Goal: Transaction & Acquisition: Purchase product/service

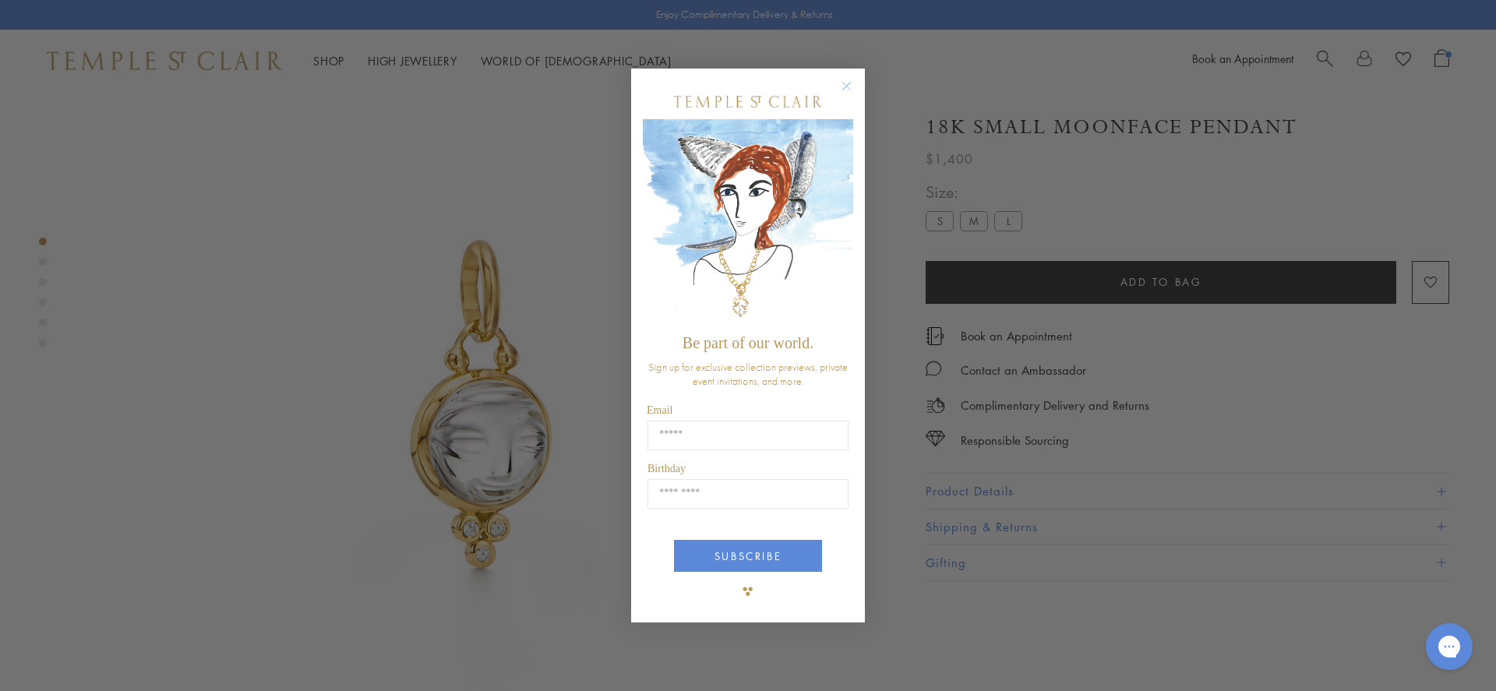
click at [848, 83] on icon "Close dialog" at bounding box center [846, 85] width 19 height 19
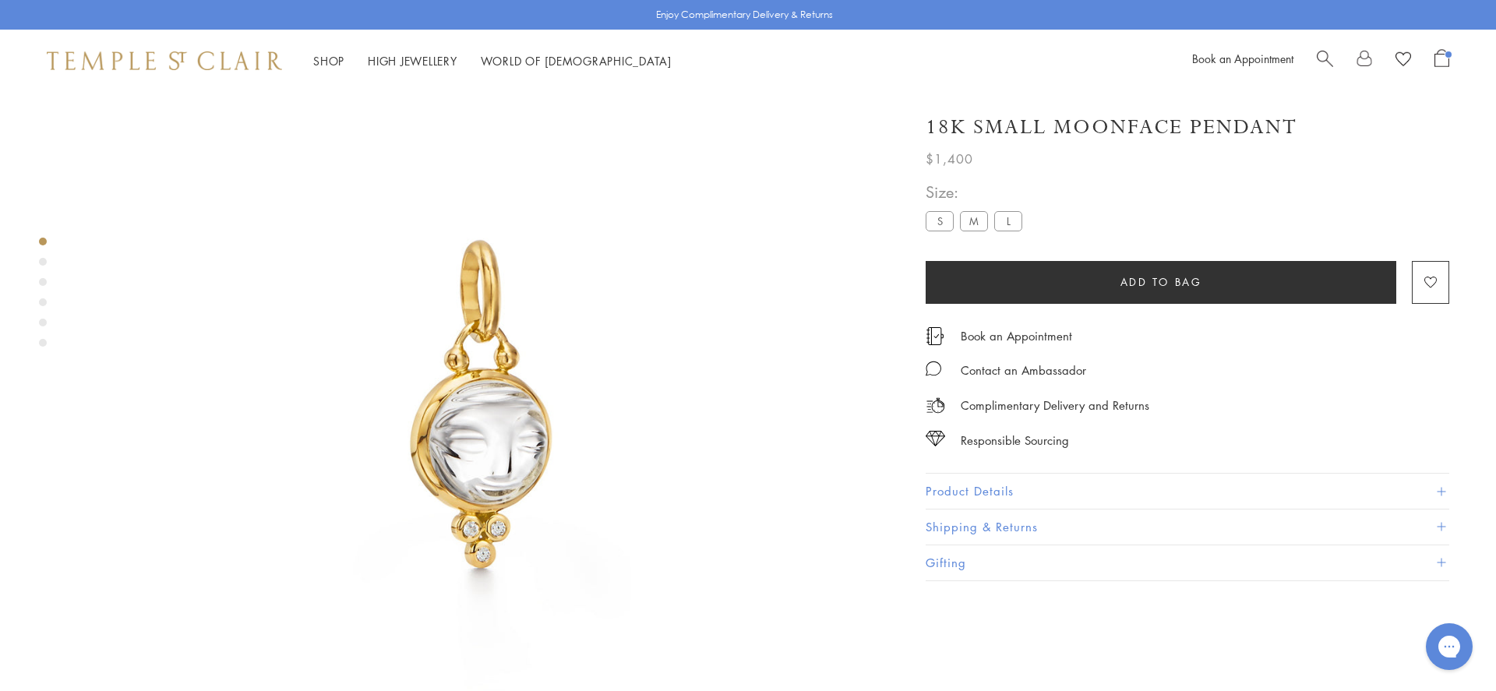
click at [1444, 492] on span at bounding box center [1441, 491] width 9 height 9
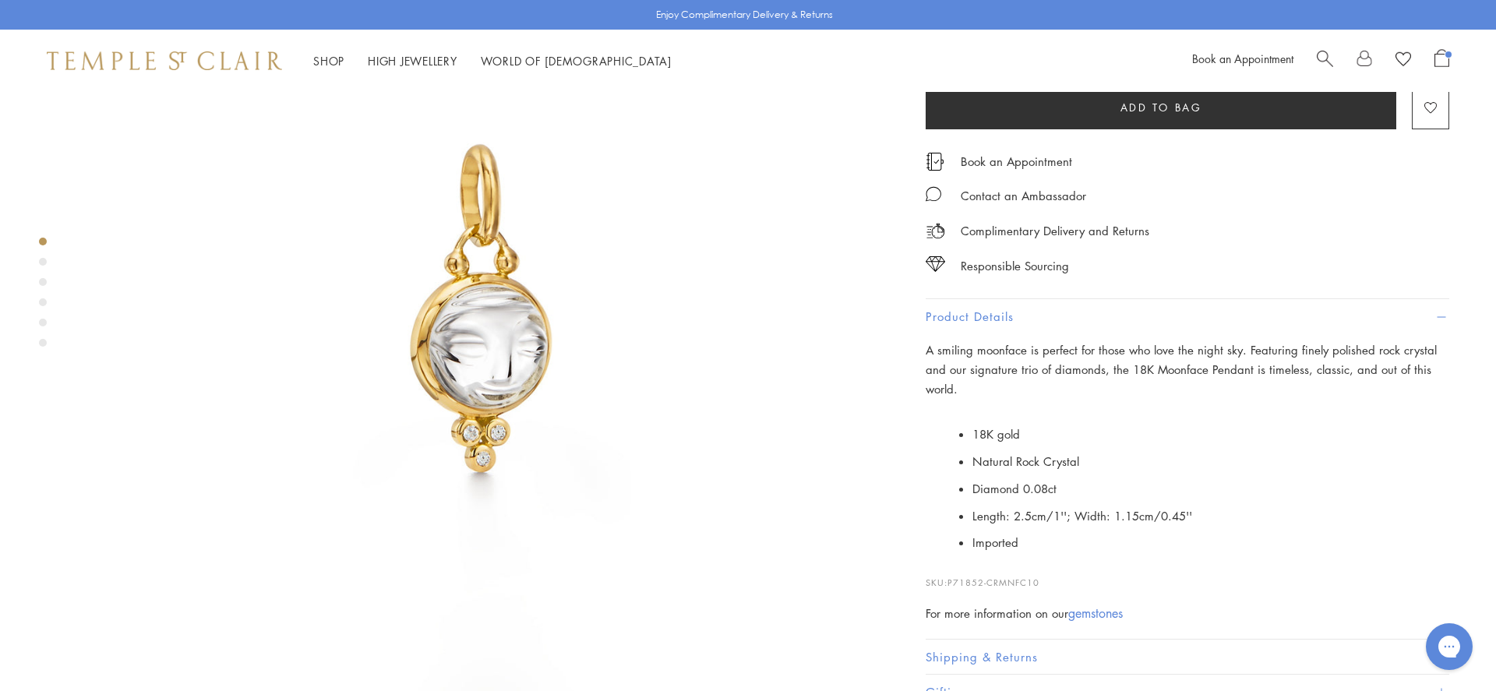
scroll to position [189, 0]
click at [970, 55] on label "M" at bounding box center [974, 45] width 28 height 19
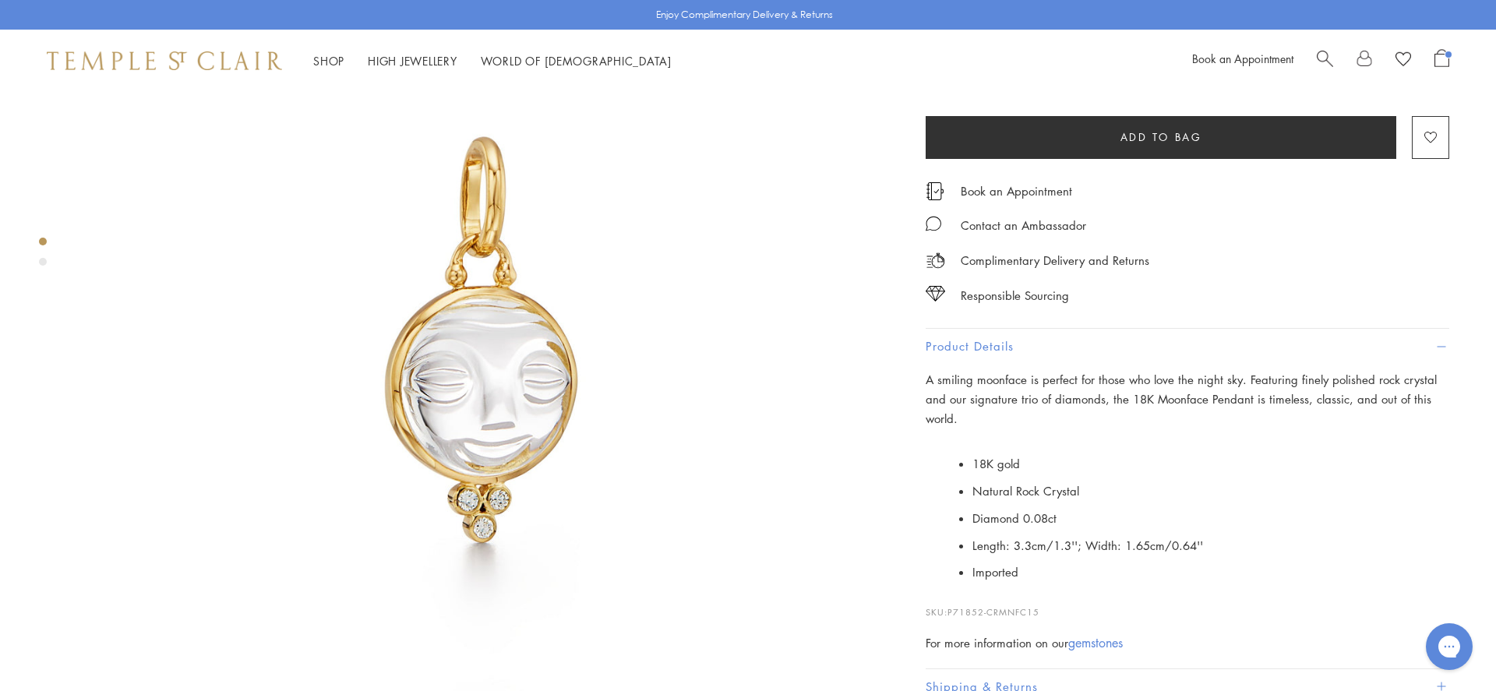
scroll to position [139, 0]
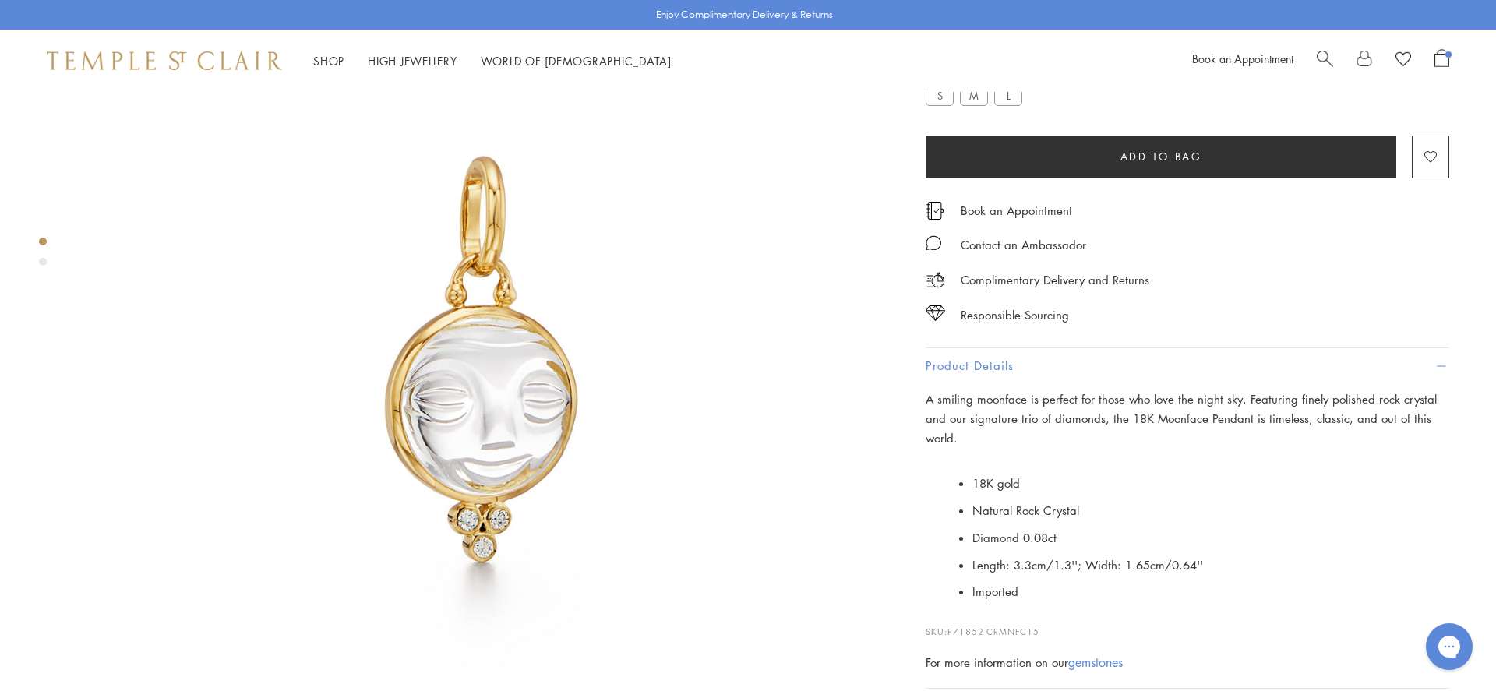
click at [1006, 106] on label "L" at bounding box center [1008, 95] width 28 height 19
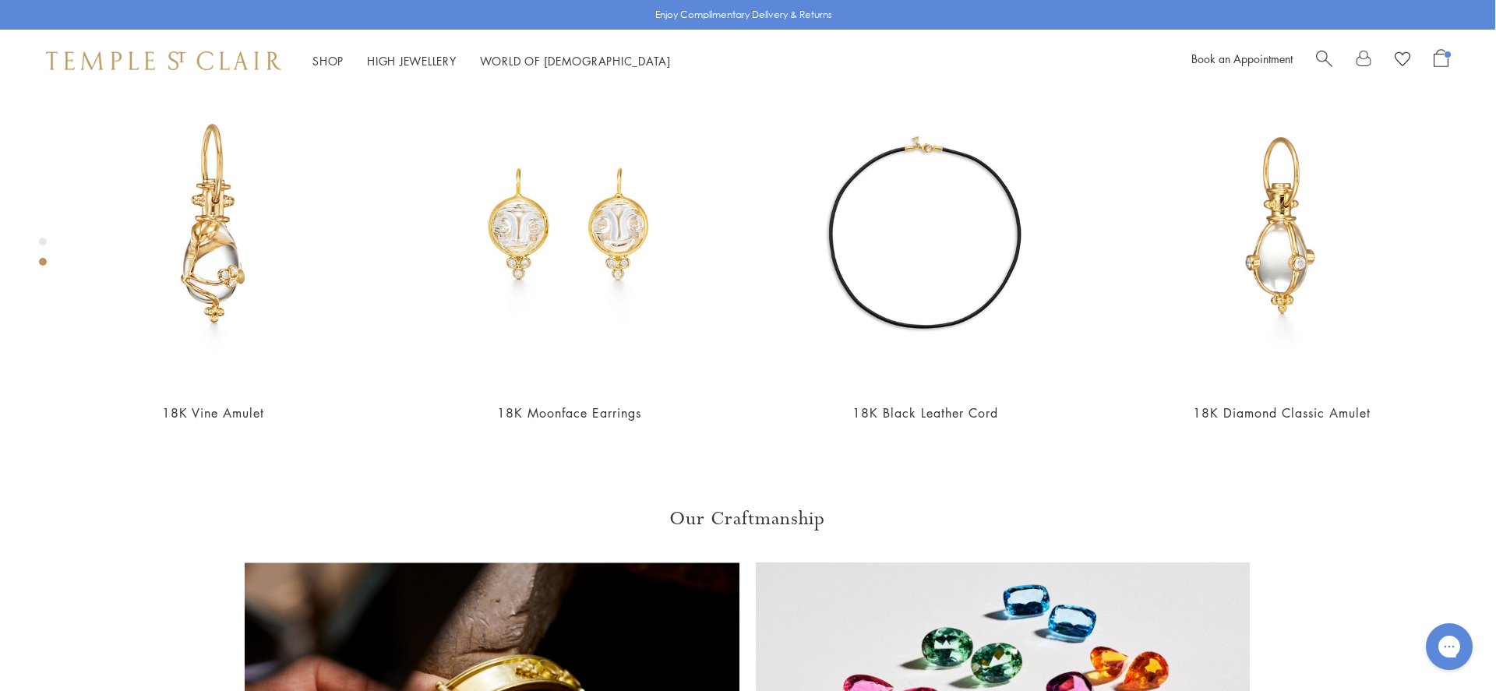
scroll to position [944, 1]
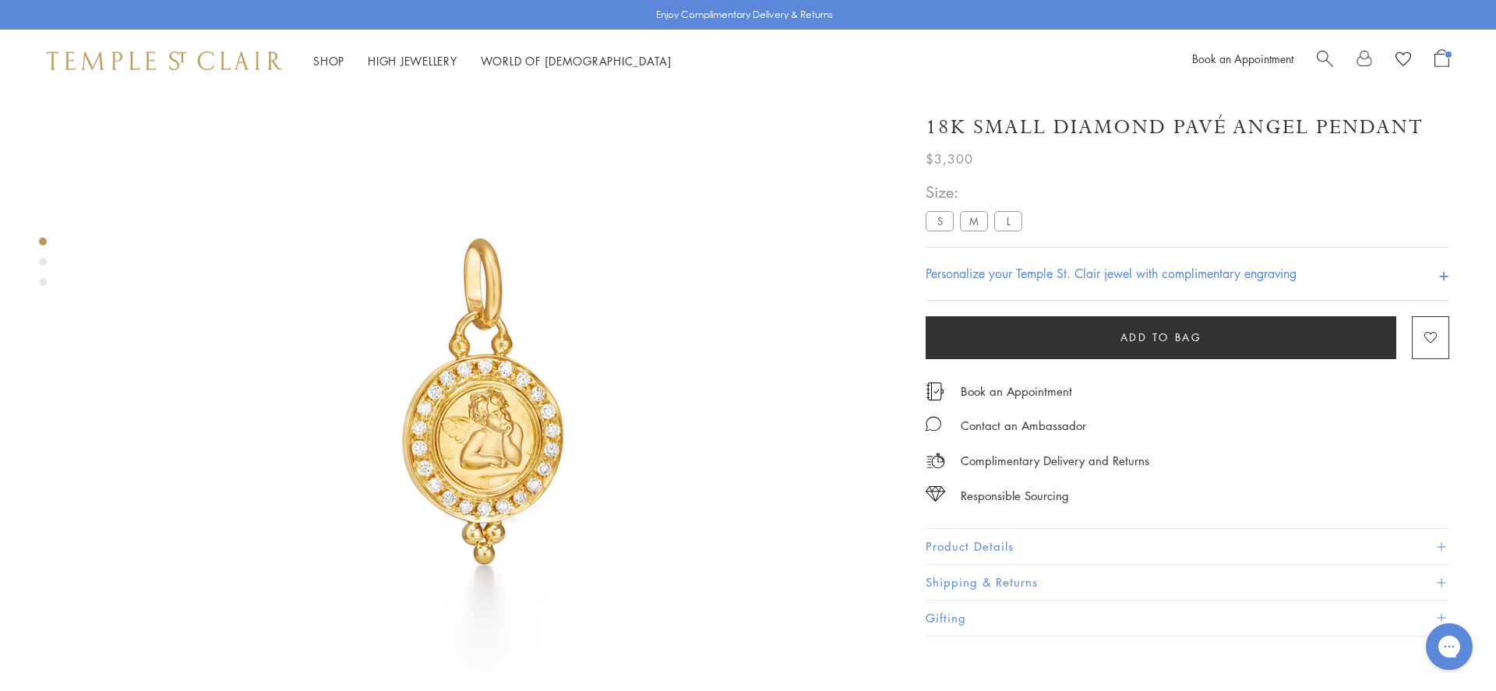
click at [936, 219] on label "S" at bounding box center [940, 220] width 28 height 19
click at [1079, 541] on button "Product Details" at bounding box center [1188, 546] width 524 height 35
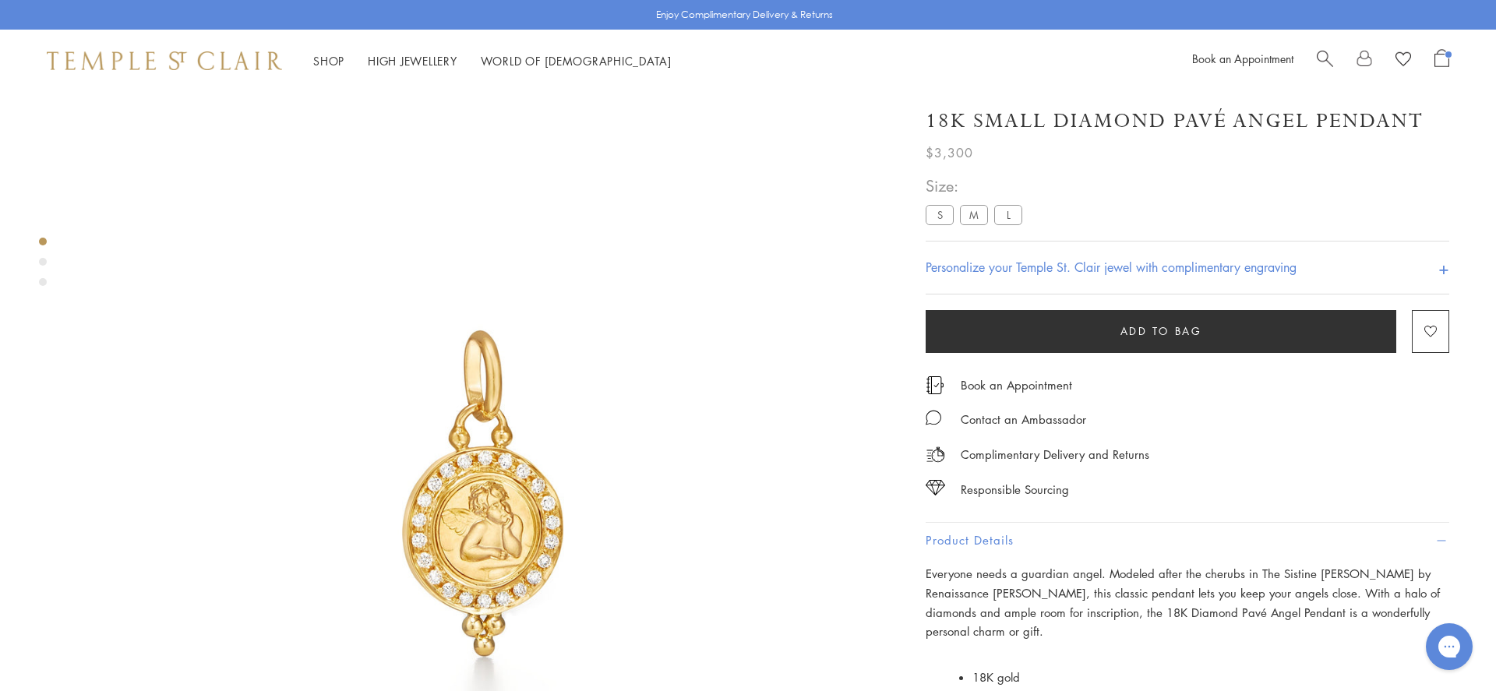
click at [981, 224] on label "M" at bounding box center [974, 214] width 28 height 19
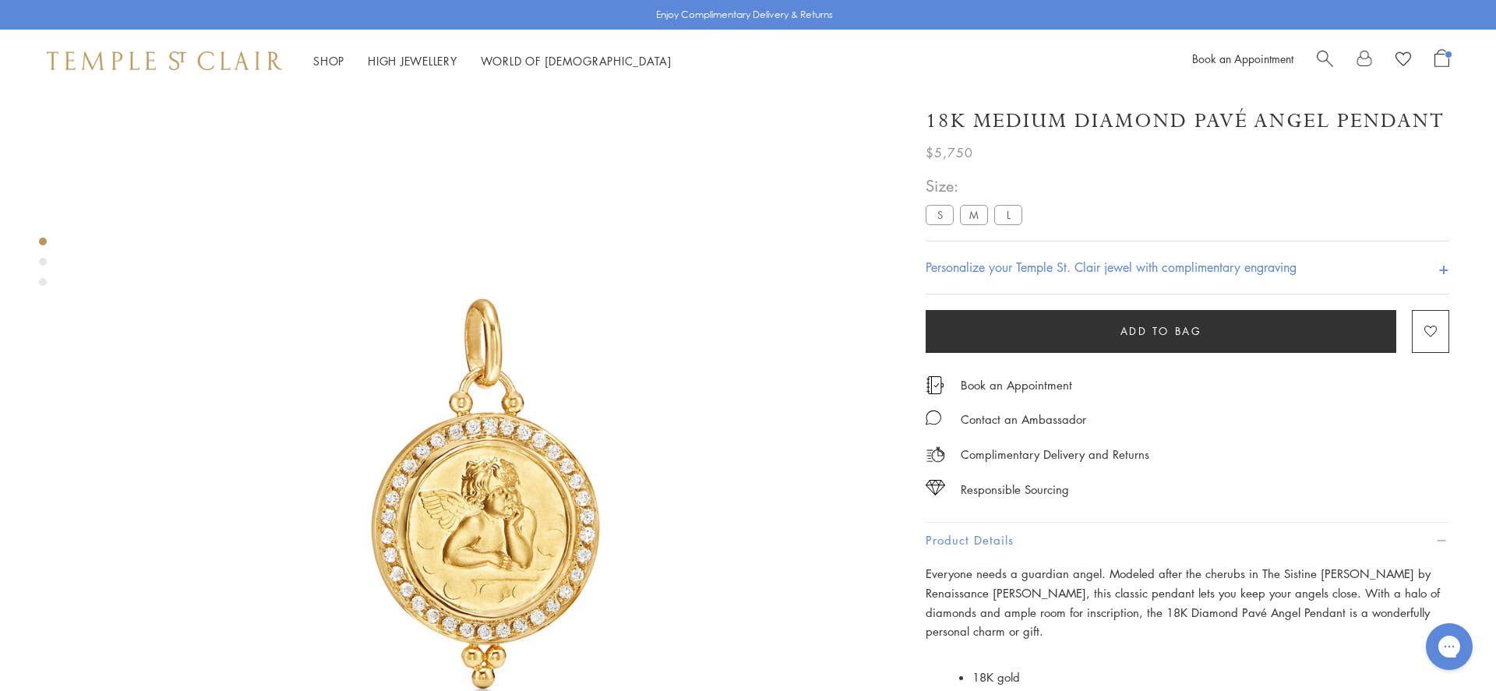
click at [1015, 219] on label "L" at bounding box center [1008, 214] width 28 height 19
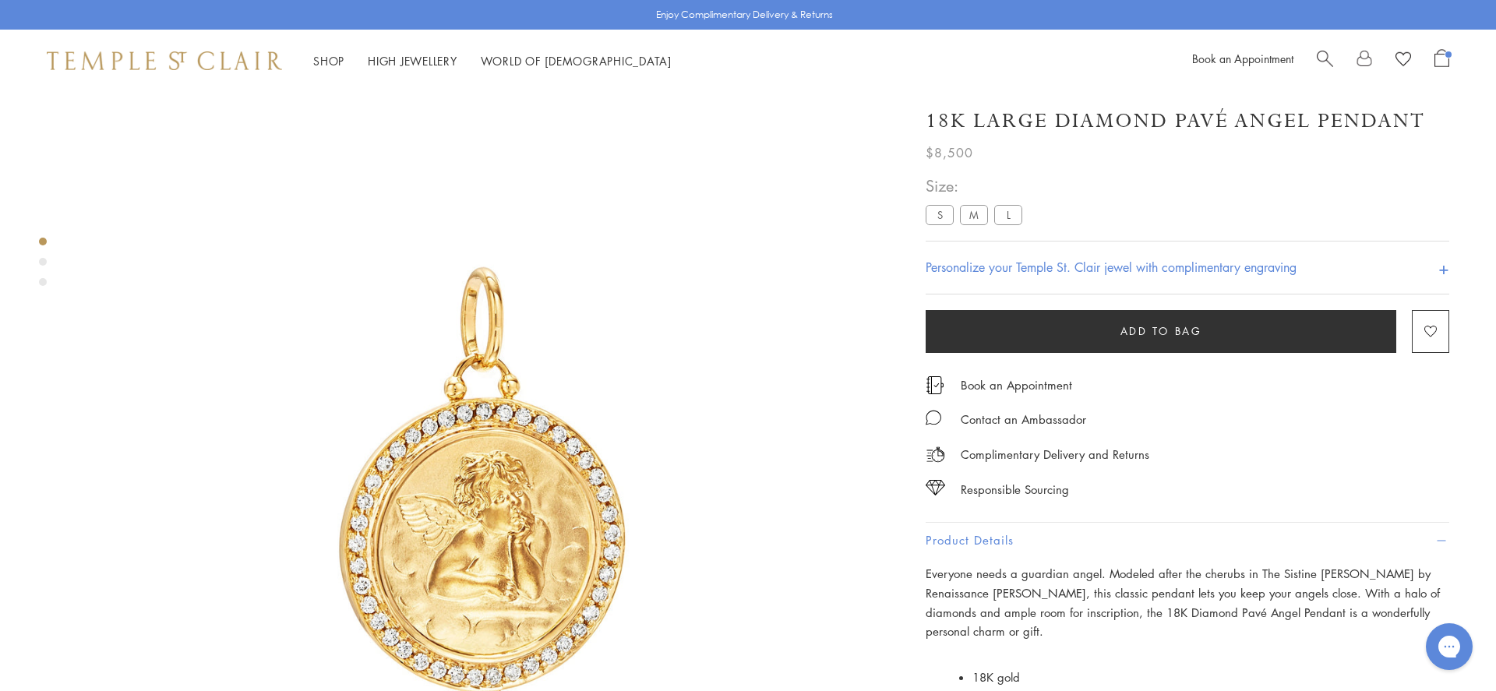
click at [932, 224] on label "S" at bounding box center [940, 214] width 28 height 19
